Goal: Task Accomplishment & Management: Use online tool/utility

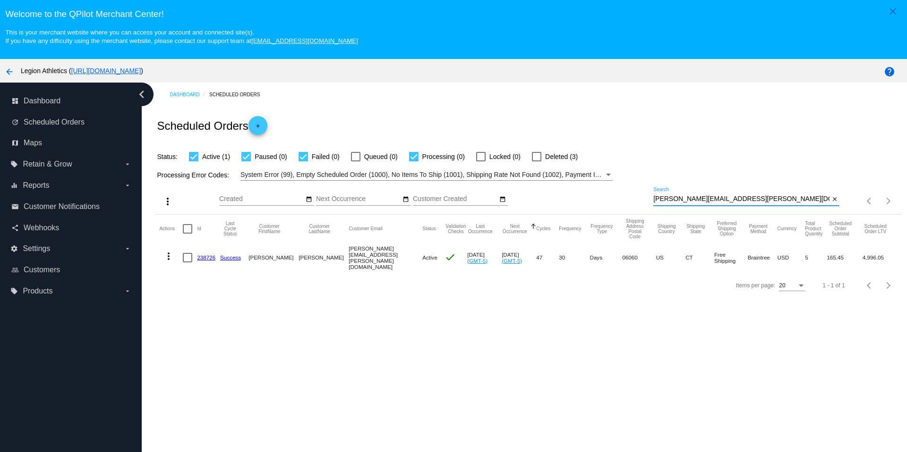
drag, startPoint x: 732, startPoint y: 199, endPoint x: 732, endPoint y: 185, distance: 14.2
click at [732, 185] on div "more_vert Aug Jan Feb Mar [DATE]" at bounding box center [527, 198] width 747 height 34
paste input "[STREET_ADDRESS][PERSON_NAME]"
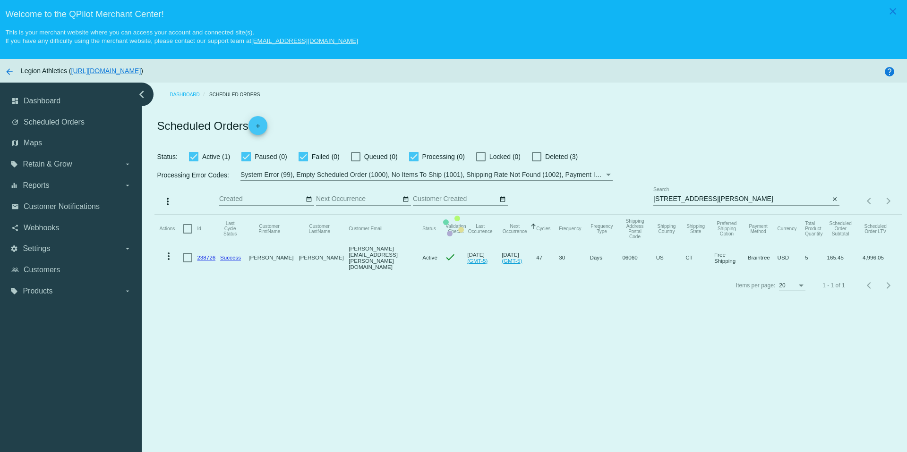
drag, startPoint x: 711, startPoint y: 202, endPoint x: 607, endPoint y: 201, distance: 103.9
click at [608, 215] on mat-table "Actions Id Last Cycle Status Customer FirstName Customer LastName Customer Emai…" at bounding box center [527, 244] width 747 height 58
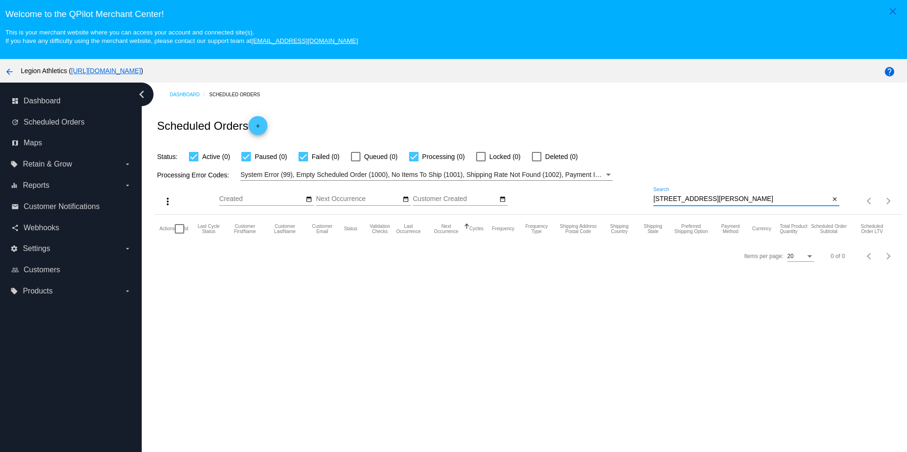
drag, startPoint x: 713, startPoint y: 202, endPoint x: 702, endPoint y: 183, distance: 21.8
click at [702, 183] on div "more_vert Aug Jan Feb Mar [DATE]" at bounding box center [527, 198] width 747 height 34
paste input "[EMAIL_ADDRESS][DOMAIN_NAME]"
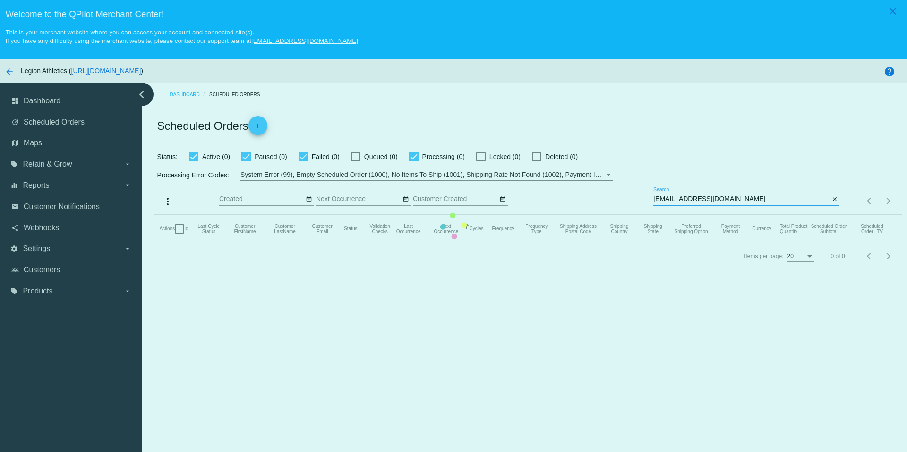
type input "[EMAIL_ADDRESS][DOMAIN_NAME]"
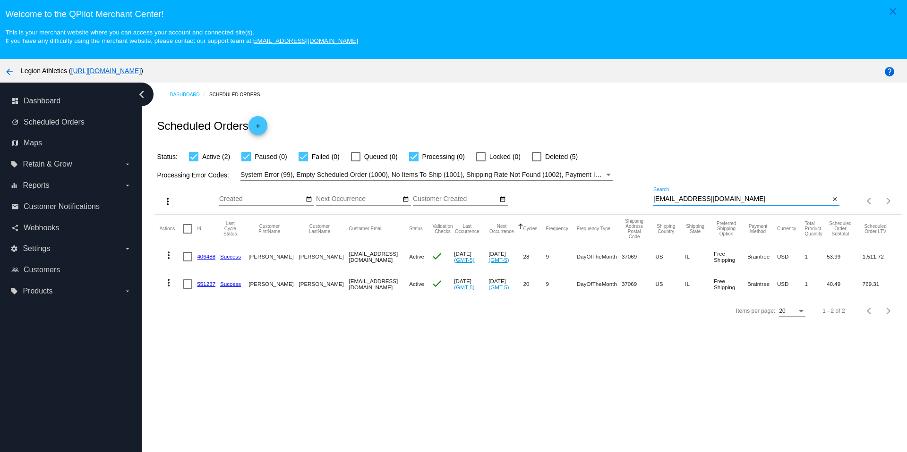
click at [206, 257] on link "406488" at bounding box center [206, 257] width 18 height 6
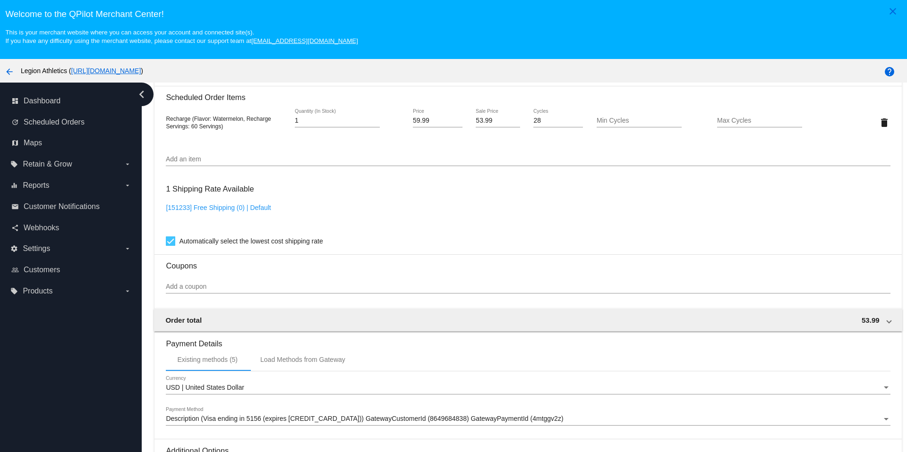
scroll to position [657, 0]
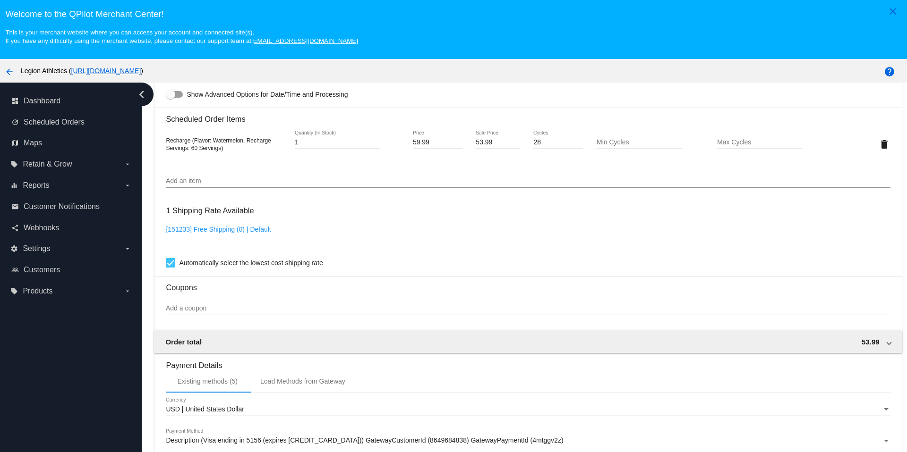
click at [210, 311] on input "Add a coupon" at bounding box center [528, 309] width 724 height 8
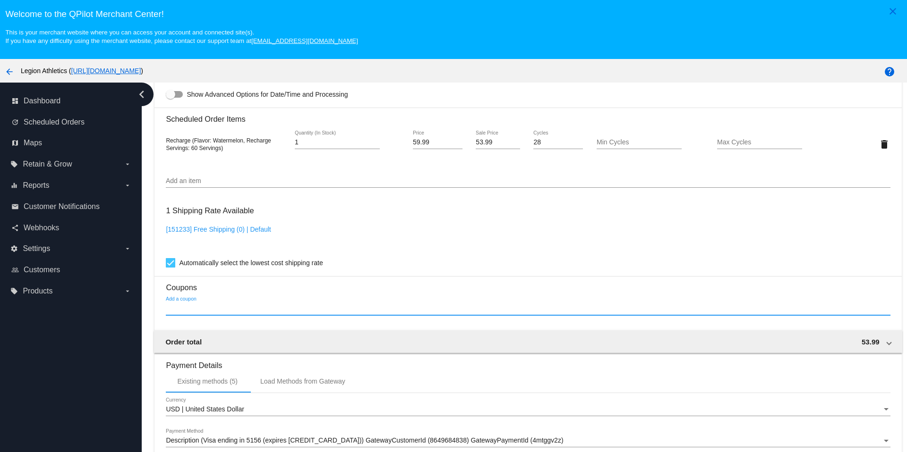
paste input "iuef9iu"
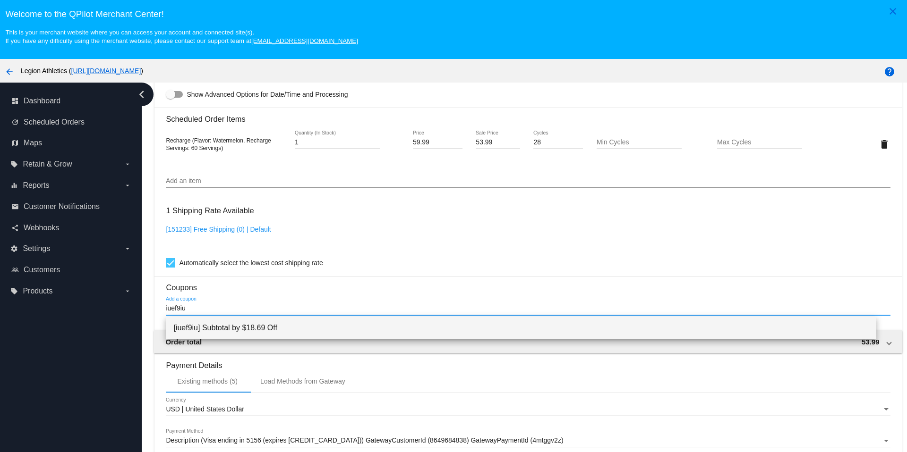
type input "iuef9iu"
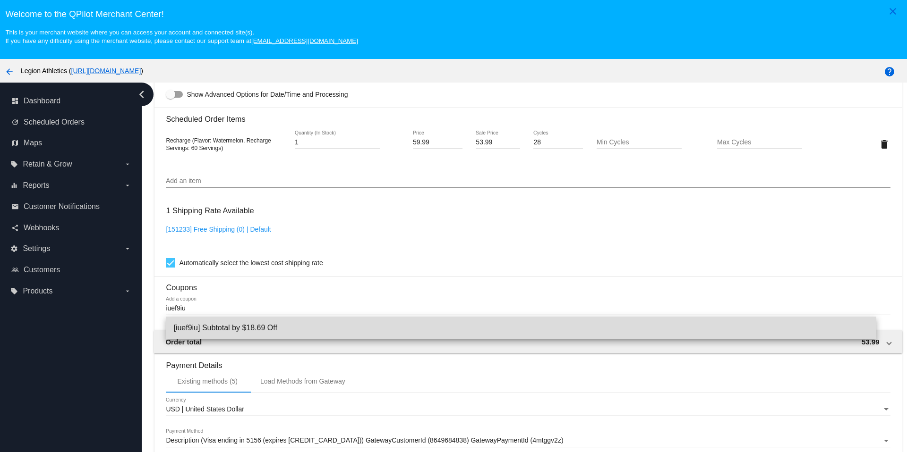
click at [238, 328] on span "[iuef9iu] Subtotal by $18.69 Off" at bounding box center [520, 328] width 695 height 23
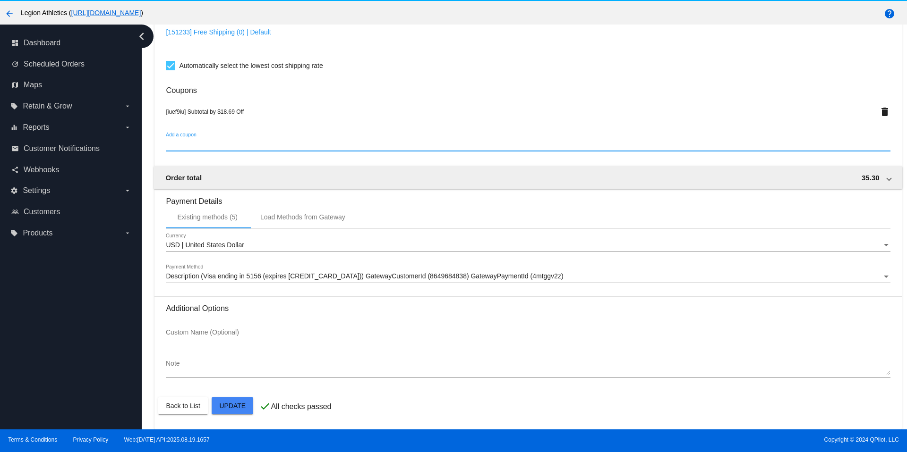
scroll to position [59, 0]
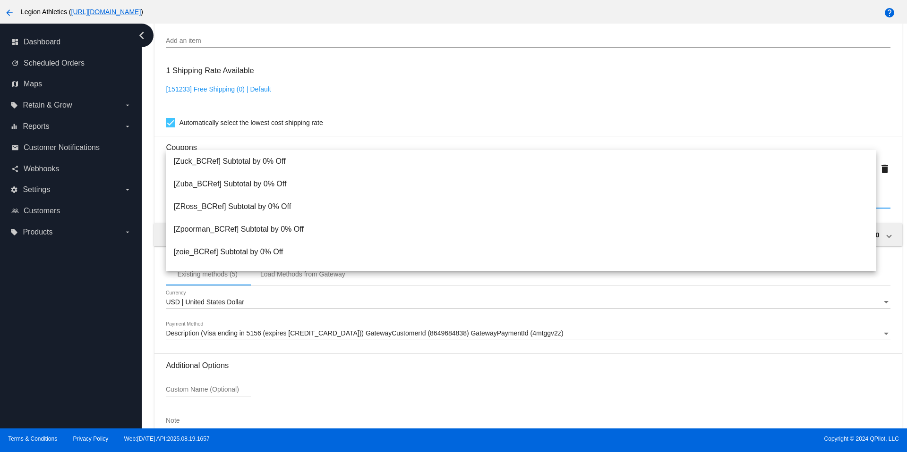
scroll to position [798, 0]
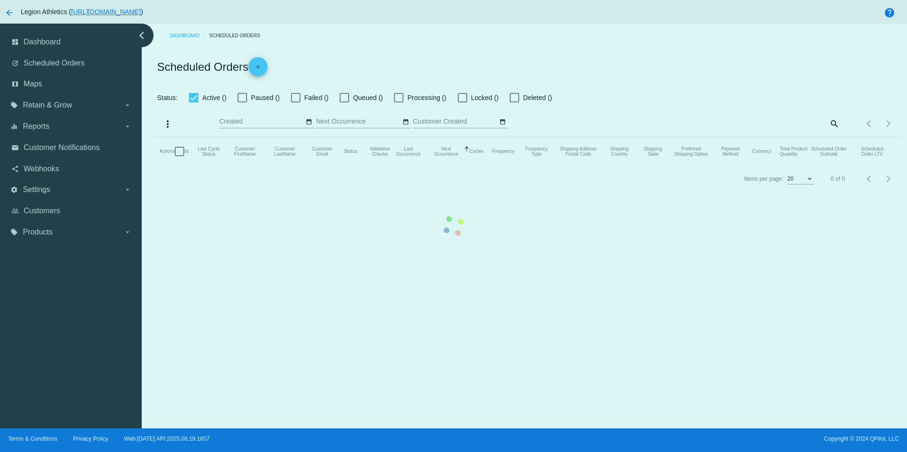
checkbox input "true"
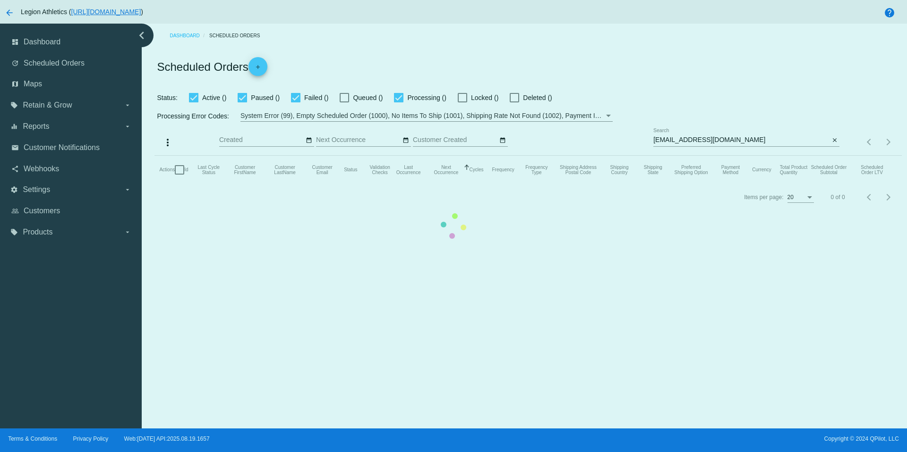
click at [721, 156] on mat-table "Actions Id Last Cycle Status Customer FirstName Customer LastName Customer Emai…" at bounding box center [527, 170] width 747 height 28
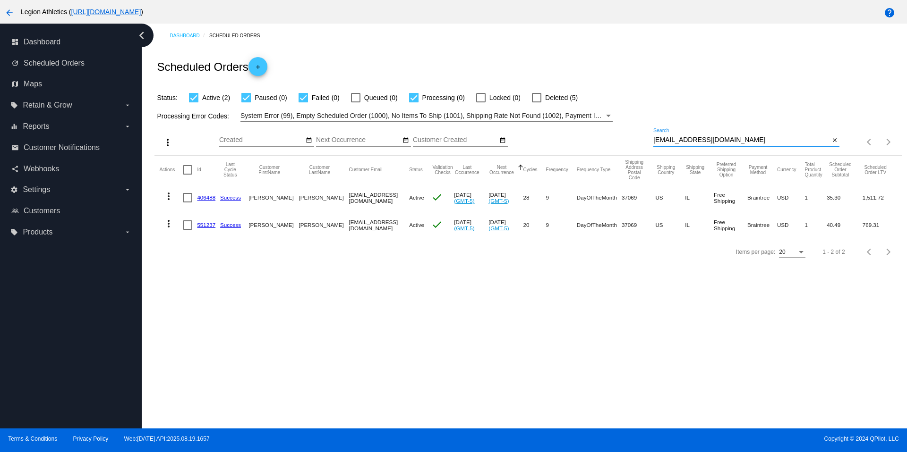
drag, startPoint x: 721, startPoint y: 140, endPoint x: 723, endPoint y: 132, distance: 8.5
click at [723, 132] on div "[EMAIL_ADDRESS][DOMAIN_NAME] Search" at bounding box center [741, 137] width 176 height 18
paste input "[DOMAIN_NAME][EMAIL_ADDRESS]"
click at [711, 86] on div "Status: Active (2) Paused (0) Failed (0) Queued (0) Processing (0) Locked (0) D…" at bounding box center [527, 94] width 747 height 18
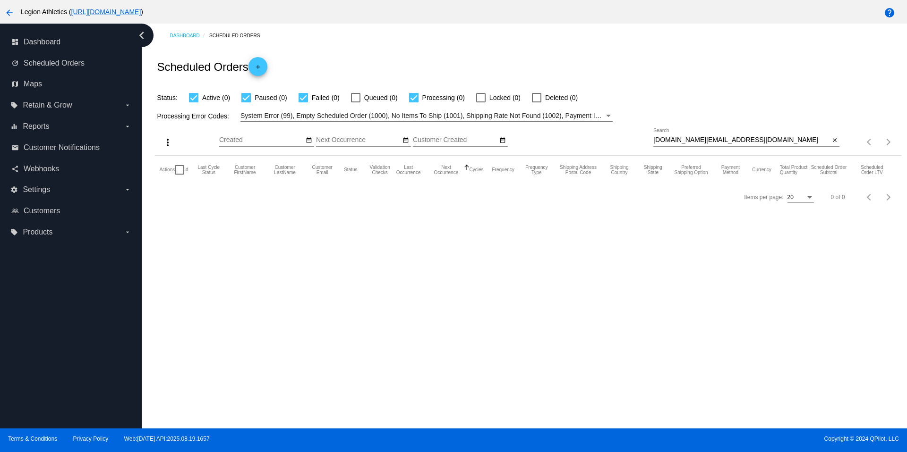
click at [732, 141] on input "[DOMAIN_NAME][EMAIL_ADDRESS][DOMAIN_NAME]" at bounding box center [741, 140] width 176 height 8
drag, startPoint x: 731, startPoint y: 141, endPoint x: 729, endPoint y: 132, distance: 9.4
click at [729, 132] on div "[DOMAIN_NAME][EMAIL_ADDRESS][DOMAIN_NAME] Search" at bounding box center [741, 137] width 176 height 18
paste input "[EMAIL_ADDRESS][DOMAIN_NAME]"
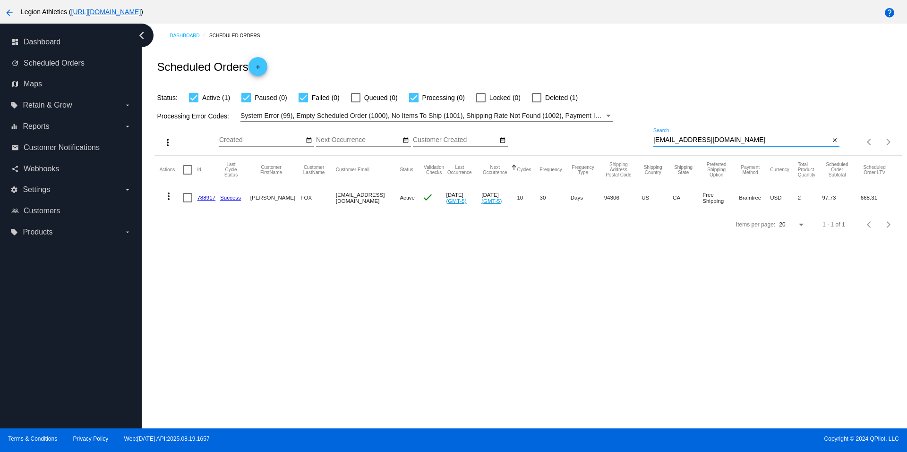
type input "[EMAIL_ADDRESS][DOMAIN_NAME]"
click at [210, 198] on link "788917" at bounding box center [206, 198] width 18 height 6
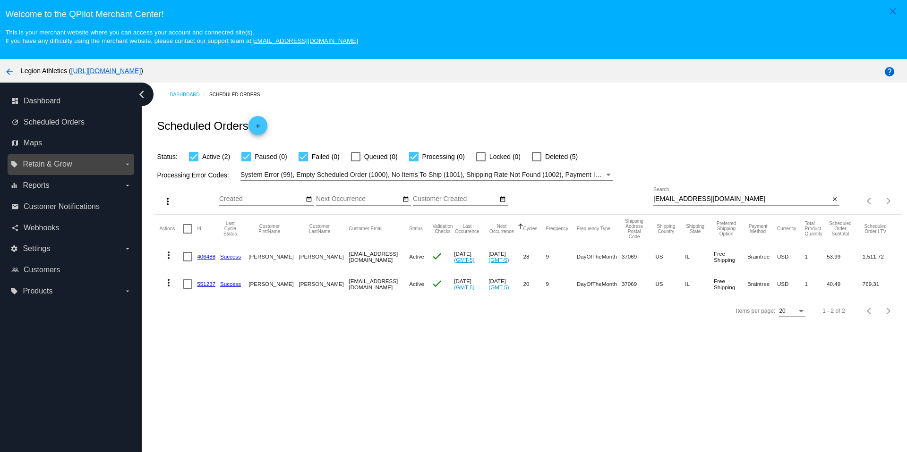
click at [86, 165] on label "local_offer Retain & Grow arrow_drop_down" at bounding box center [70, 164] width 120 height 15
click at [0, 0] on input "local_offer Retain & Grow arrow_drop_down" at bounding box center [0, 0] width 0 height 0
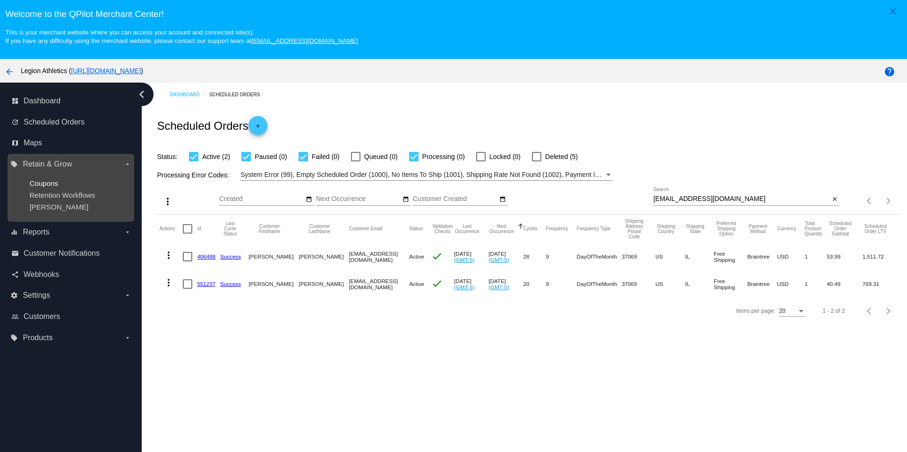
click at [56, 182] on span "Coupons" at bounding box center [43, 183] width 29 height 8
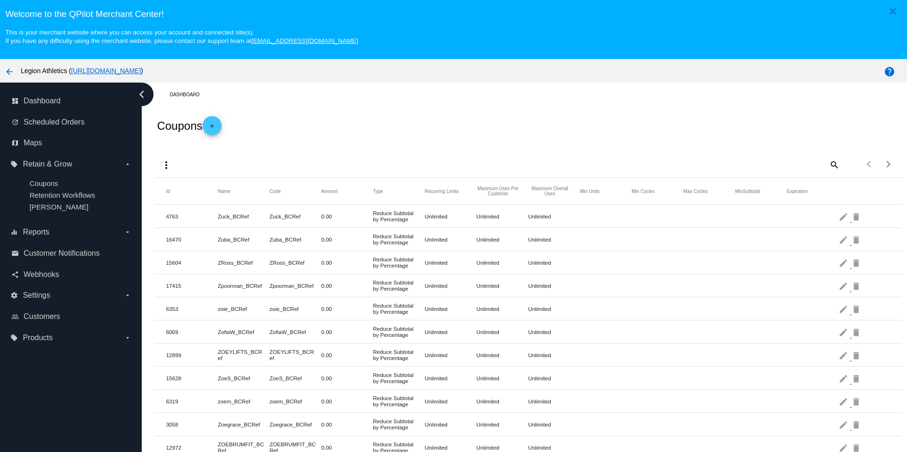
click at [218, 129] on mat-icon "add" at bounding box center [211, 128] width 11 height 11
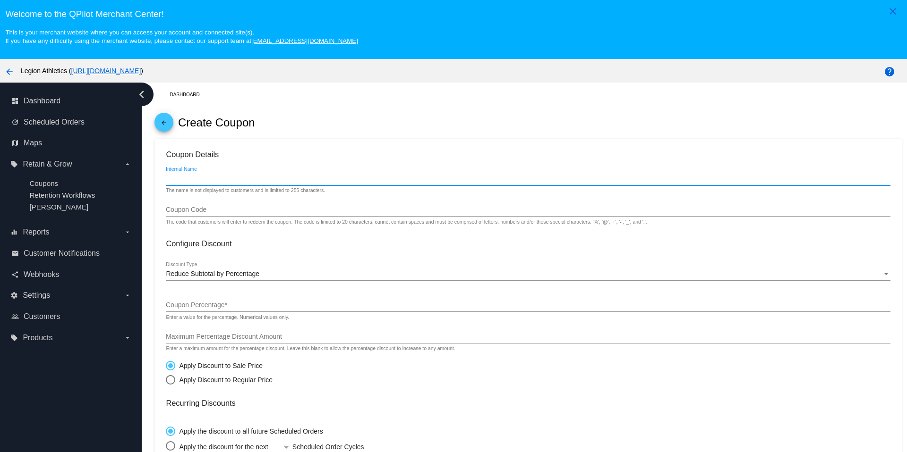
click at [223, 182] on input "Internal Name" at bounding box center [528, 179] width 724 height 8
drag, startPoint x: 174, startPoint y: 180, endPoint x: 156, endPoint y: 181, distance: 18.0
click at [156, 181] on mat-card "Coupon Details iuef9iu Internal Name The name is not displayed to customers and…" at bounding box center [527, 412] width 747 height 547
type input "iuef9iu"
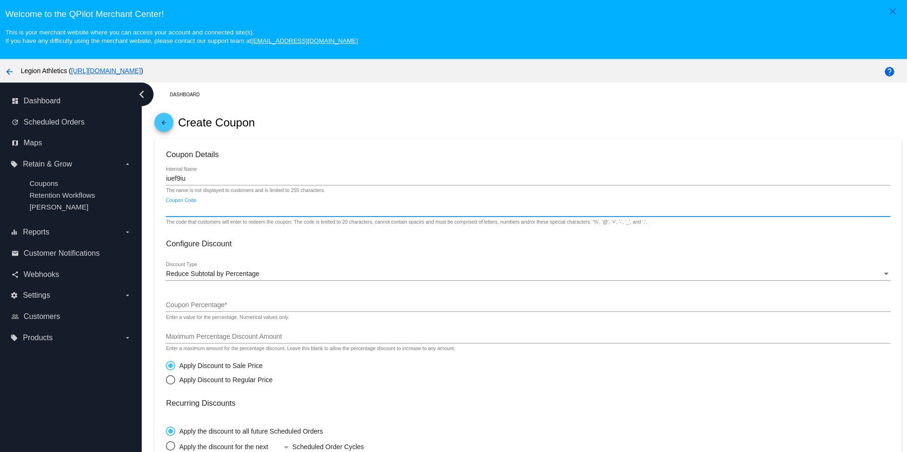
click at [178, 209] on input "Coupon Code" at bounding box center [528, 210] width 724 height 8
paste input "iuef9iu"
type input "iuef9iu"
click at [221, 277] on span "Reduce Subtotal by Percentage" at bounding box center [212, 274] width 93 height 8
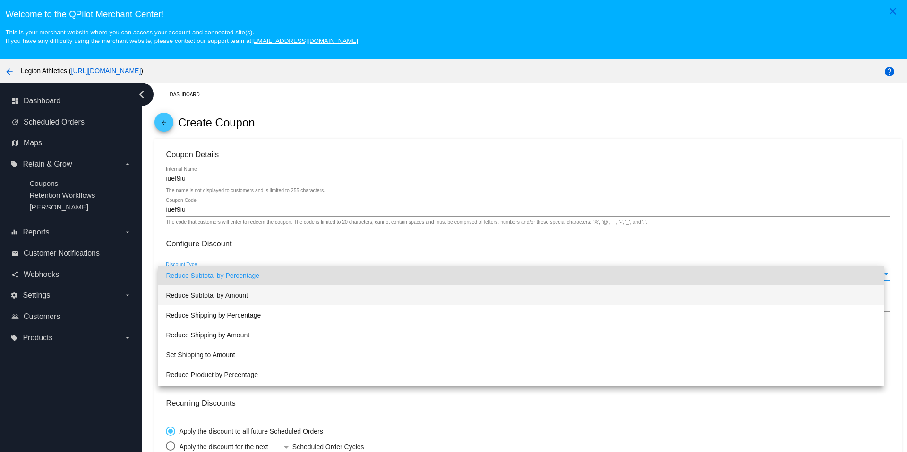
click at [217, 294] on span "Reduce Subtotal by Amount" at bounding box center [521, 296] width 710 height 20
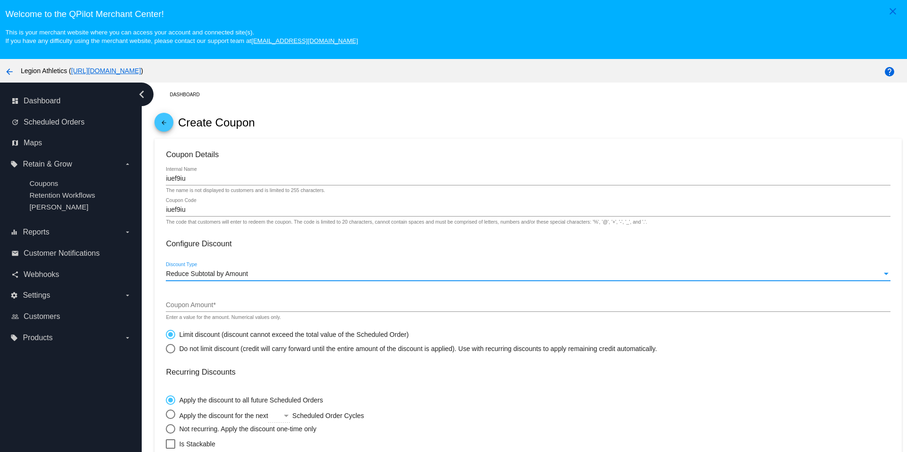
click at [217, 307] on input "Coupon Amount *" at bounding box center [528, 306] width 724 height 8
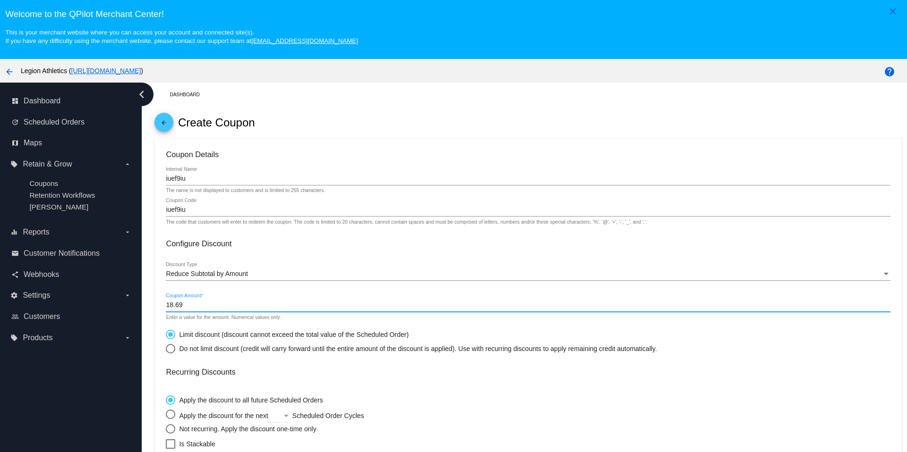
type input "18.69"
click at [459, 393] on div "Apply the discount to all future Scheduled Orders Apply the discount for the ne…" at bounding box center [528, 412] width 724 height 43
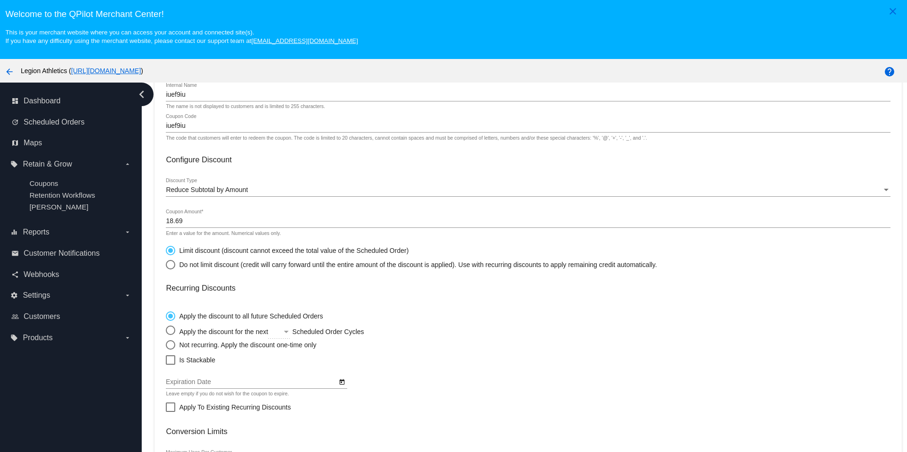
scroll to position [93, 0]
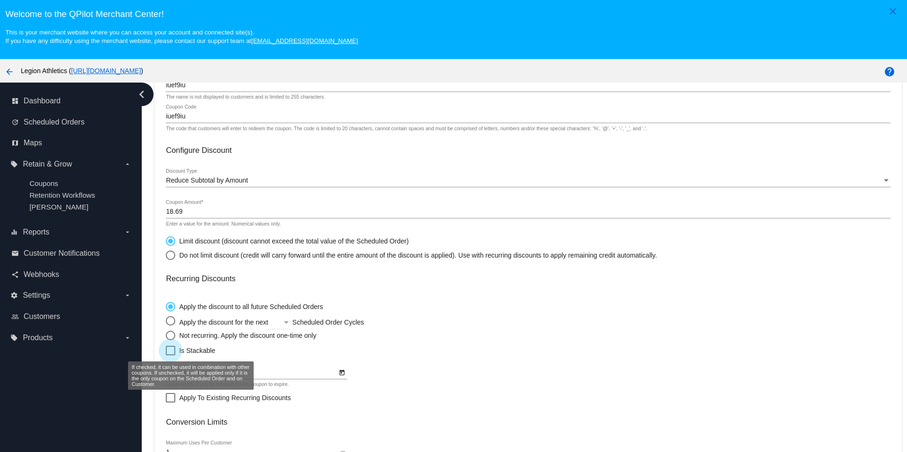
click at [172, 355] on div at bounding box center [170, 350] width 9 height 9
click at [170, 356] on input "Is Stackable" at bounding box center [170, 356] width 0 height 0
checkbox input "true"
click at [171, 335] on div "Select an option" at bounding box center [170, 335] width 9 height 9
click at [166, 335] on input "Not recurring. Apply the discount one-time only" at bounding box center [165, 335] width 0 height 0
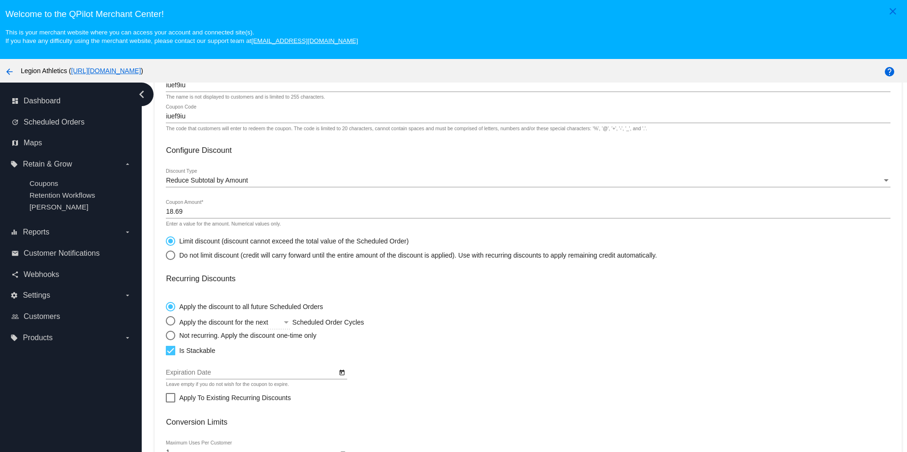
radio input "true"
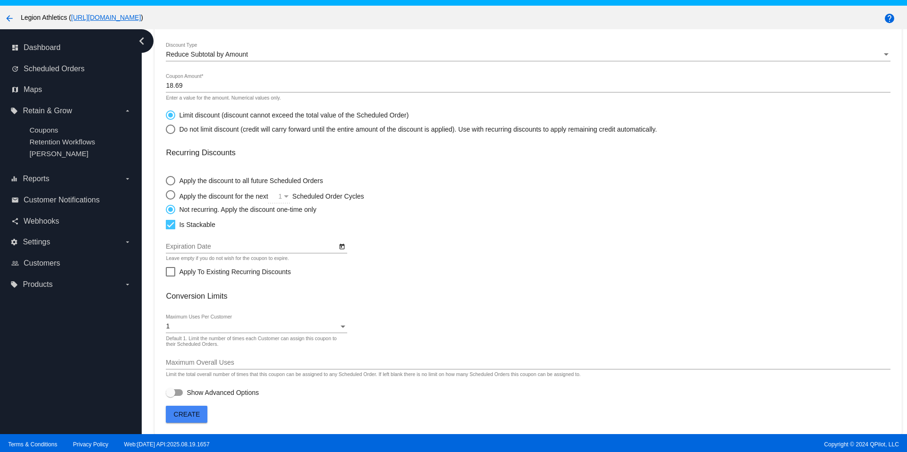
scroll to position [59, 0]
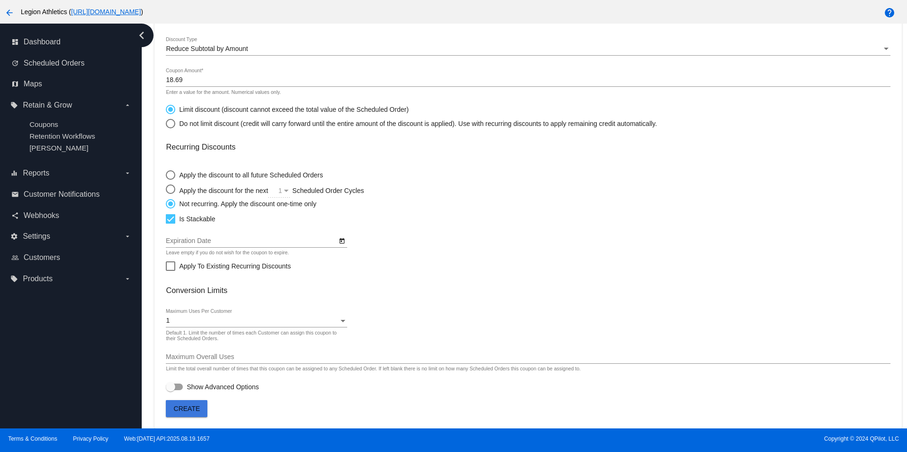
click at [191, 408] on span "Create" at bounding box center [187, 409] width 26 height 8
